Goal: Transaction & Acquisition: Book appointment/travel/reservation

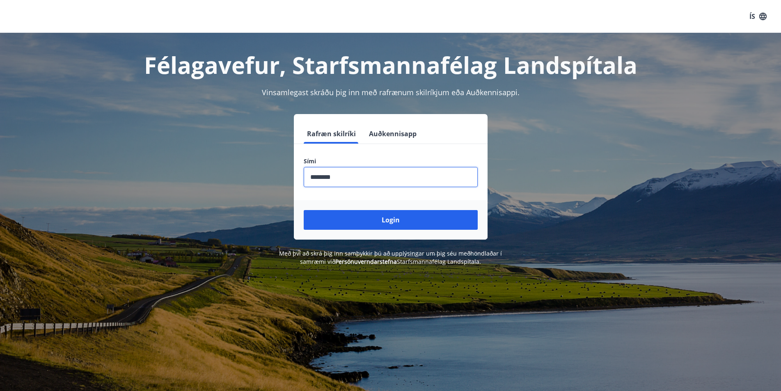
type input "********"
click at [304, 210] on button "Login" at bounding box center [391, 220] width 174 height 20
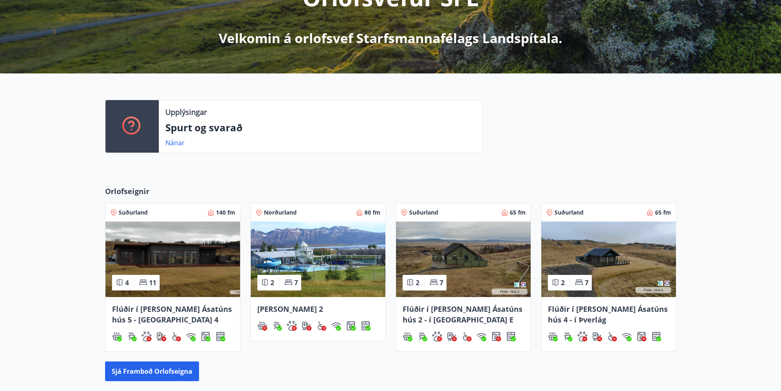
scroll to position [205, 0]
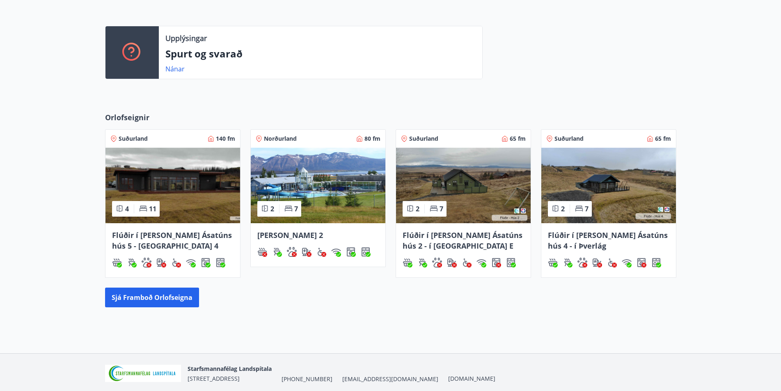
click at [137, 243] on span "Flúðir í [PERSON_NAME] Ásatúns hús 5 - [GEOGRAPHIC_DATA] 4" at bounding box center [172, 240] width 120 height 21
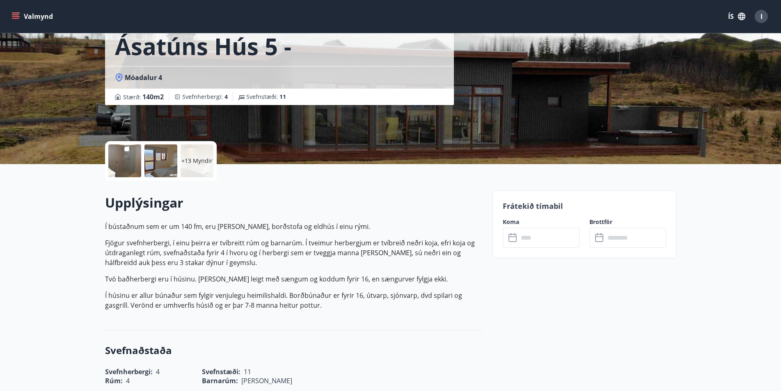
scroll to position [205, 0]
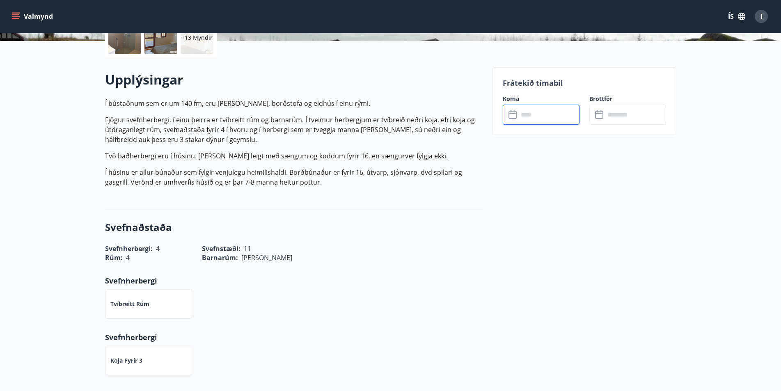
click at [520, 112] on input "text" at bounding box center [548, 115] width 61 height 20
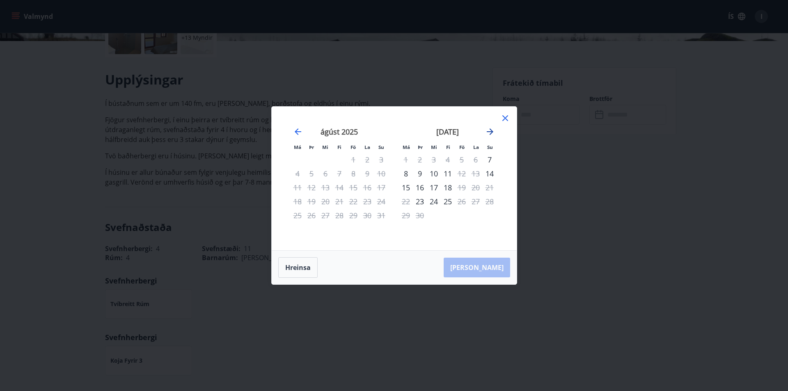
click at [488, 129] on icon "Move forward to switch to the next month." at bounding box center [490, 132] width 10 height 10
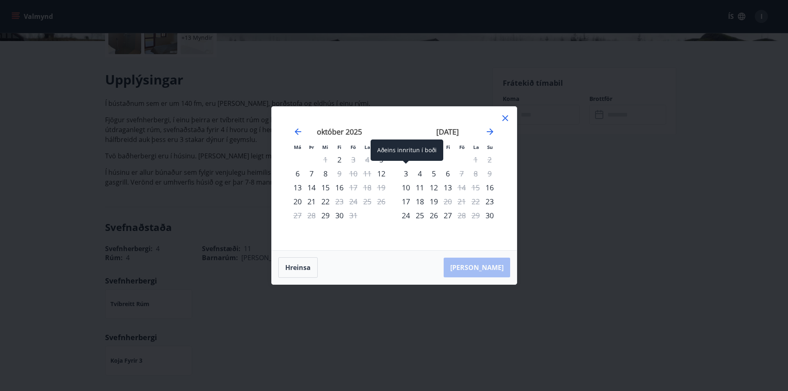
click at [407, 177] on div "3" at bounding box center [406, 174] width 14 height 14
click at [437, 174] on div "5" at bounding box center [434, 174] width 14 height 14
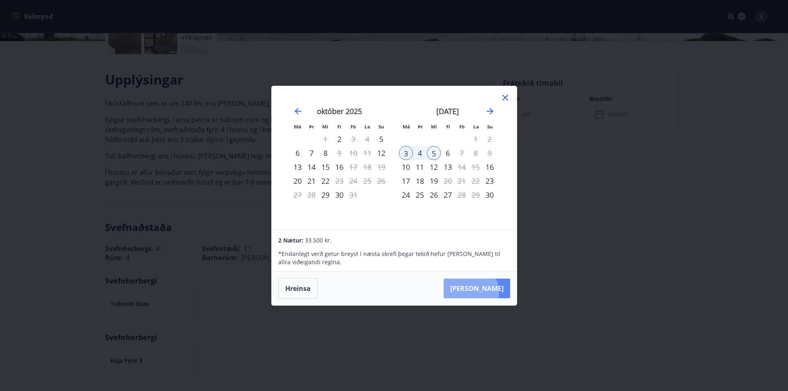
click at [495, 292] on button "[PERSON_NAME]" at bounding box center [477, 289] width 66 height 20
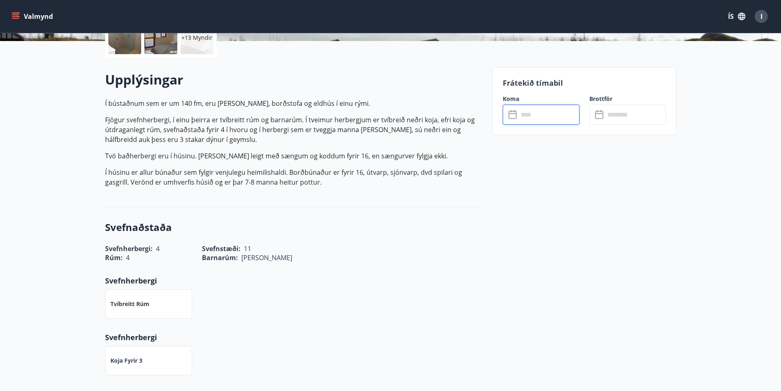
type input "******"
click at [629, 190] on button "Greiða" at bounding box center [627, 190] width 77 height 20
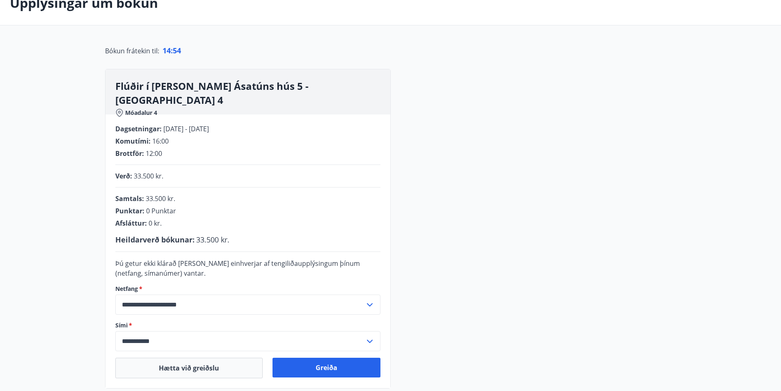
scroll to position [152, 0]
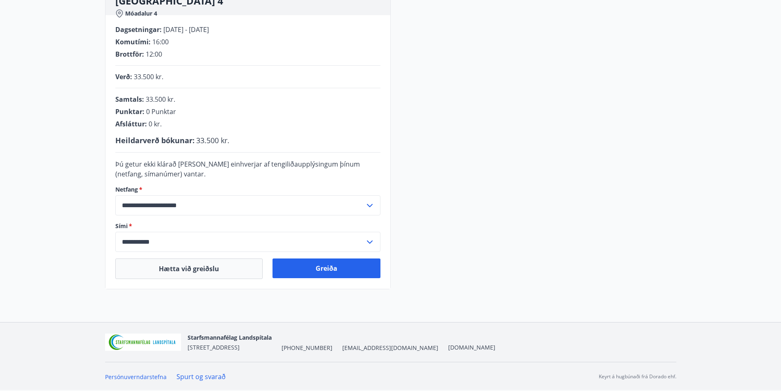
click at [341, 205] on input "**********" at bounding box center [239, 205] width 249 height 20
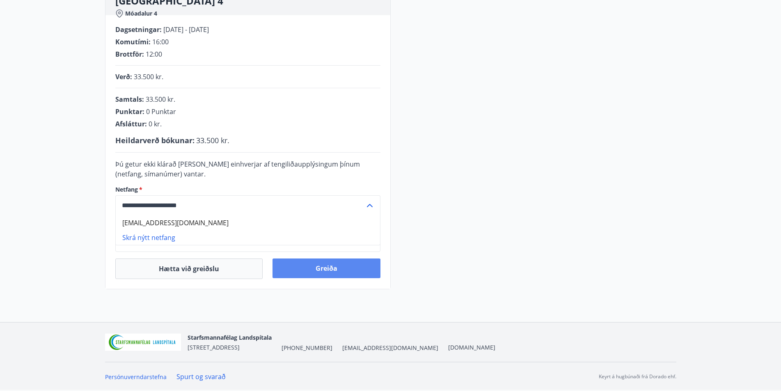
click at [368, 266] on button "Greiða" at bounding box center [326, 268] width 108 height 20
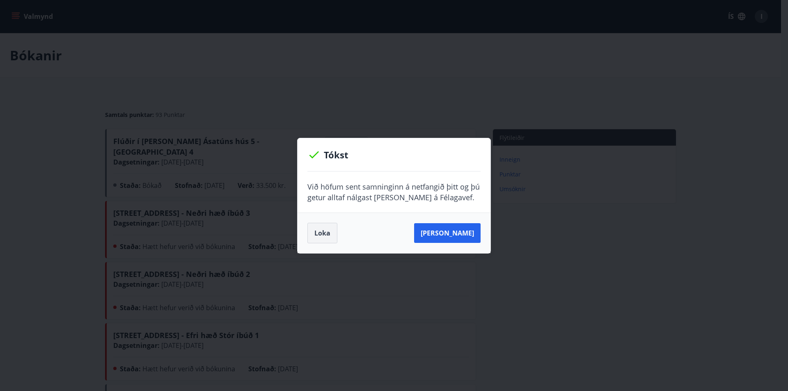
click at [321, 236] on button "Loka" at bounding box center [322, 233] width 30 height 21
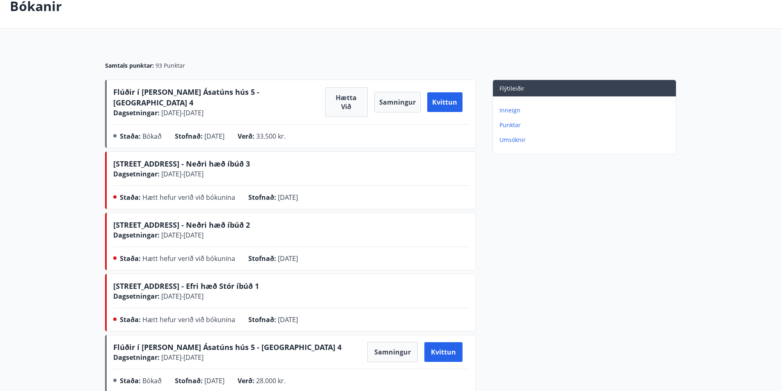
scroll to position [41, 0]
